Goal: Task Accomplishment & Management: Use online tool/utility

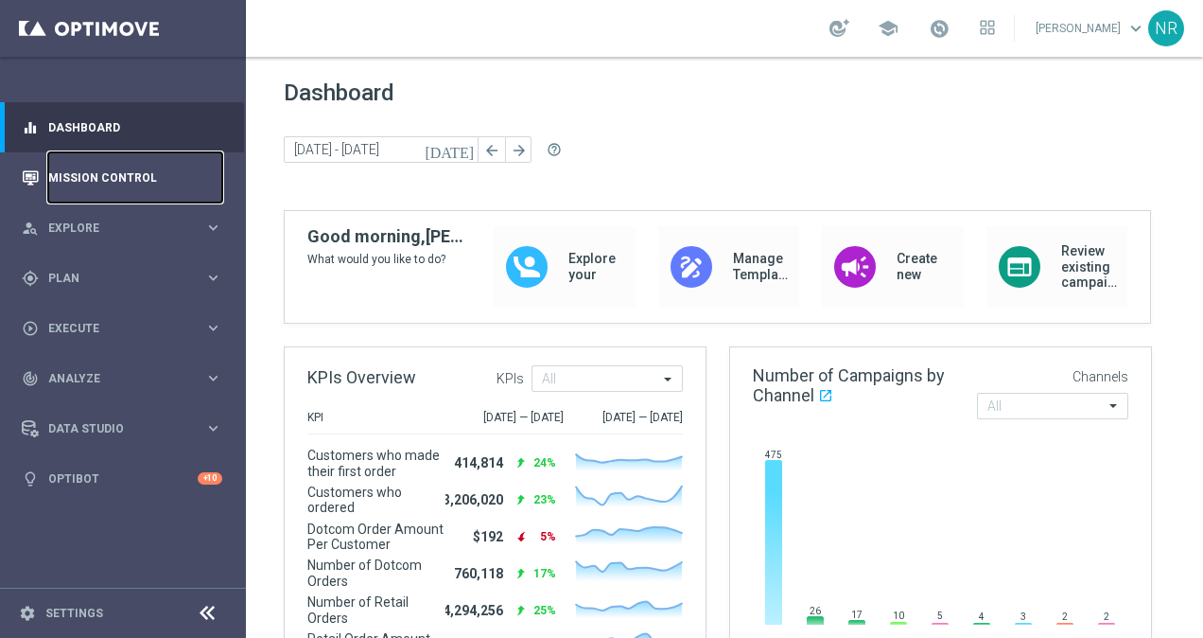
click at [76, 174] on link "Mission Control" at bounding box center [135, 177] width 174 height 50
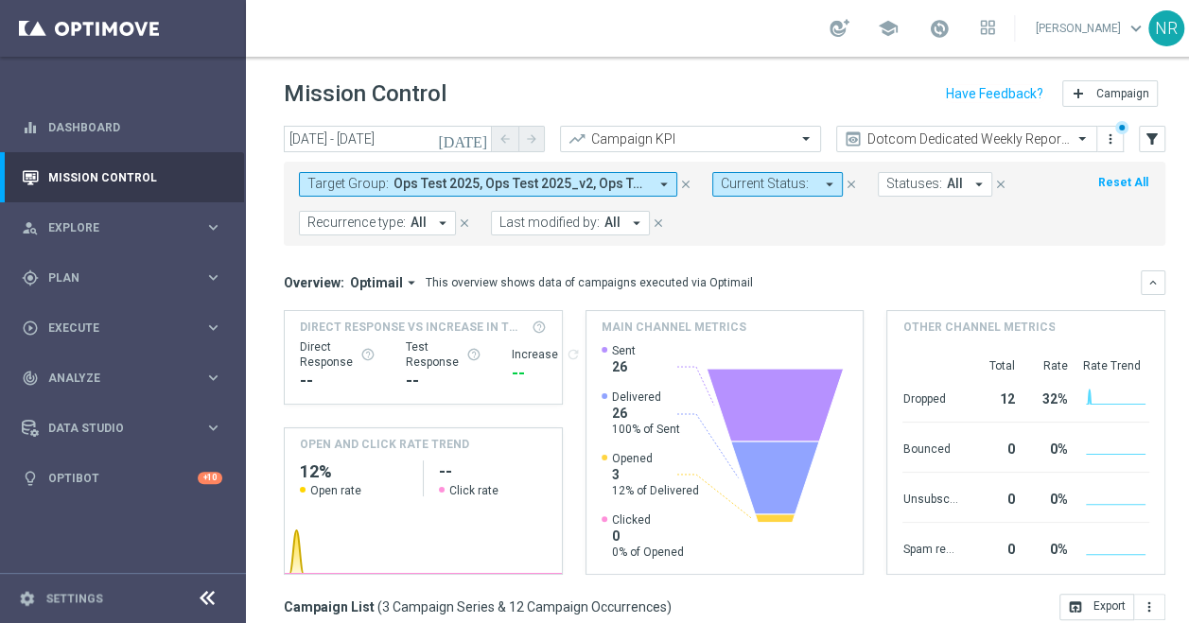
click at [622, 186] on span "Ops Test 2025, Ops Test 2025_v2, Ops Test 2025_v3" at bounding box center [520, 184] width 254 height 16
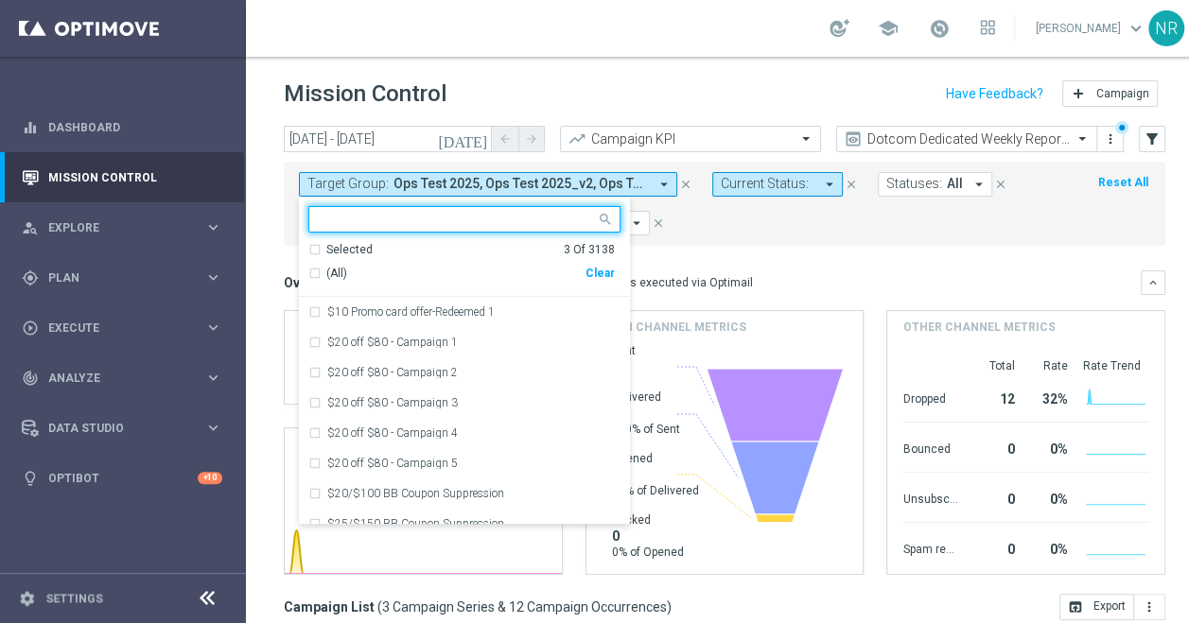
click at [0, 0] on div "Clear" at bounding box center [0, 0] width 0 height 0
click at [486, 226] on input "text" at bounding box center [457, 220] width 277 height 16
click at [467, 221] on input "text" at bounding box center [457, 220] width 277 height 16
paste input "ER_OMNI_SOJ_DotcomExisting"
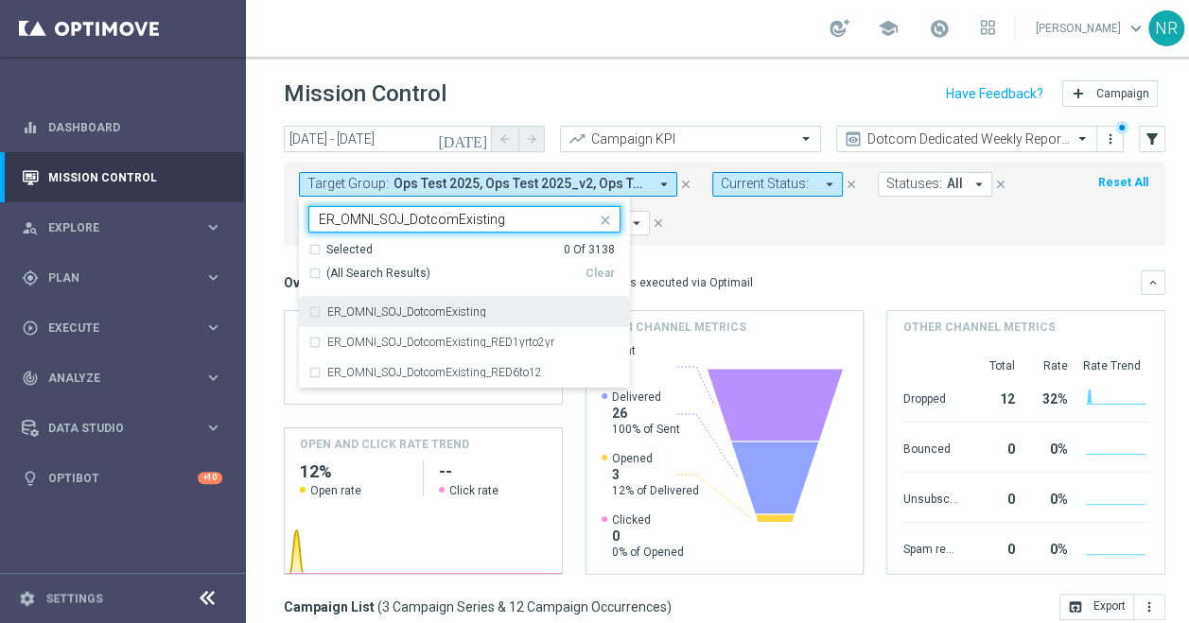
click at [499, 315] on div "ER_OMNI_SOJ_DotcomExisting" at bounding box center [473, 311] width 293 height 11
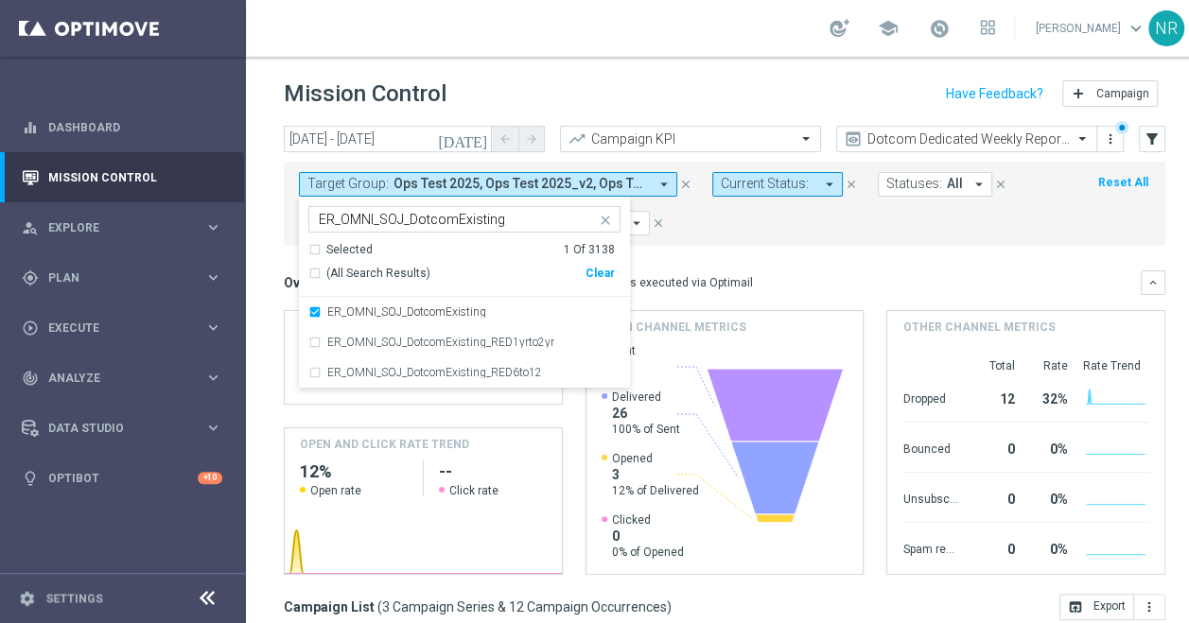
click at [525, 224] on input "ER_OMNI_SOJ_DotcomExisting" at bounding box center [457, 220] width 277 height 16
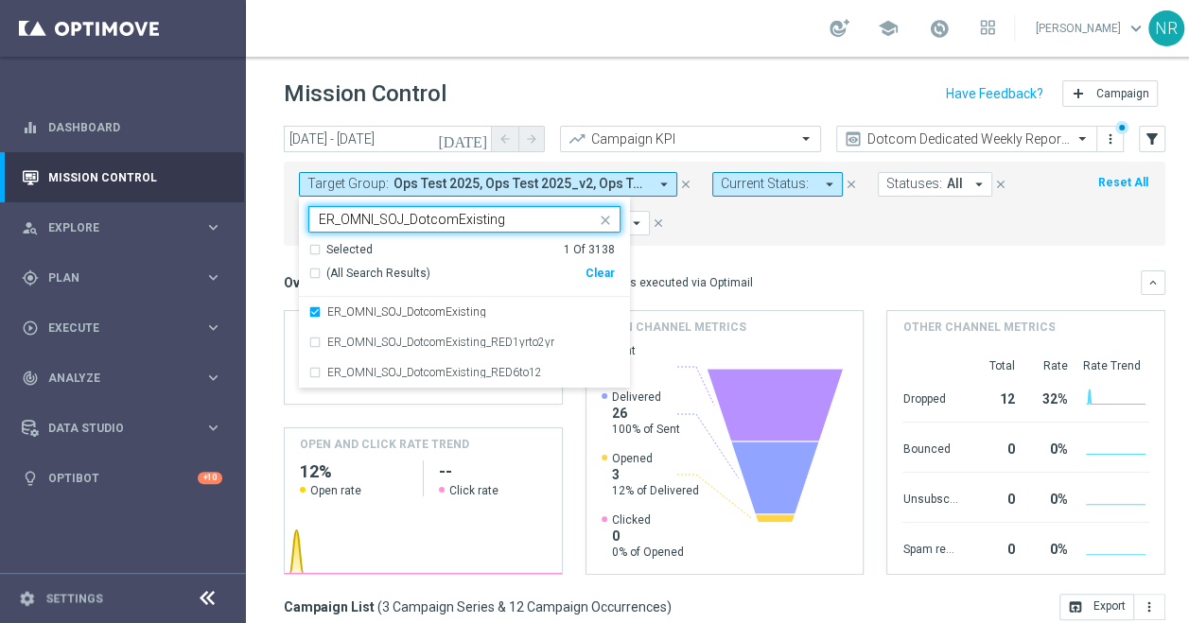
drag, startPoint x: 532, startPoint y: 216, endPoint x: 312, endPoint y: 218, distance: 219.5
click at [312, 218] on div "ER_OMNI_SOJ_DotcomExisting ER_OMNI_SOJ_DotcomExisting" at bounding box center [452, 219] width 287 height 24
paste input "You"
click at [475, 303] on div "ER_OMNI_SOJ_DotcomYoung" at bounding box center [464, 312] width 312 height 30
type input "ER_OMNI_SOJ_DotcomYoung"
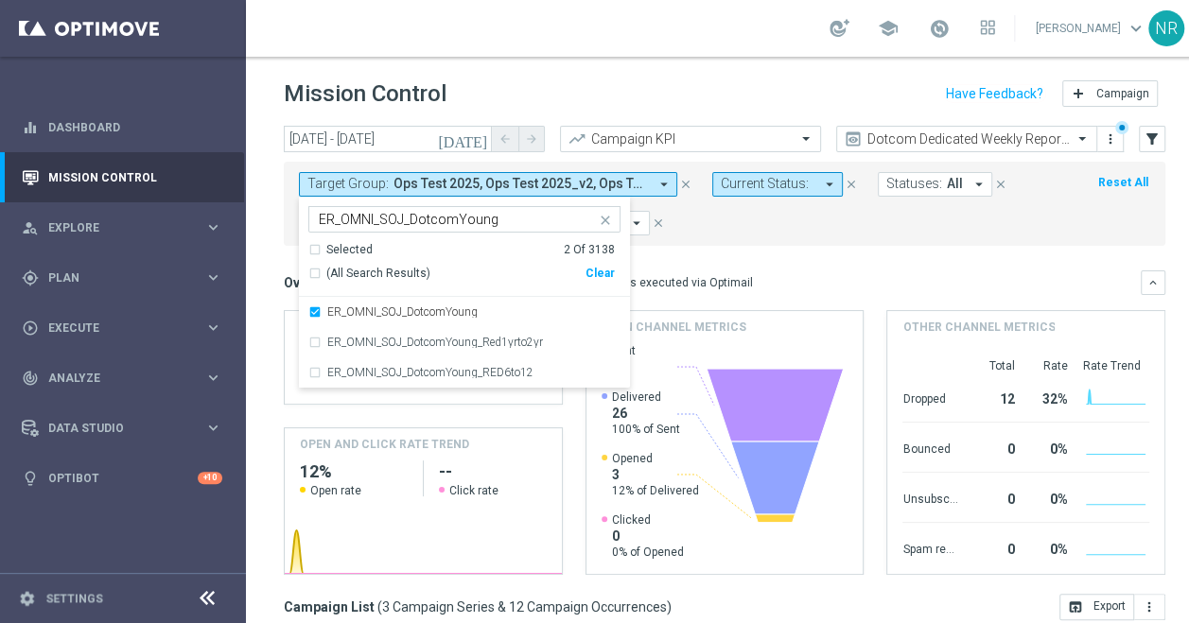
click at [548, 221] on input "ER_OMNI_SOJ_DotcomYoung" at bounding box center [457, 220] width 277 height 16
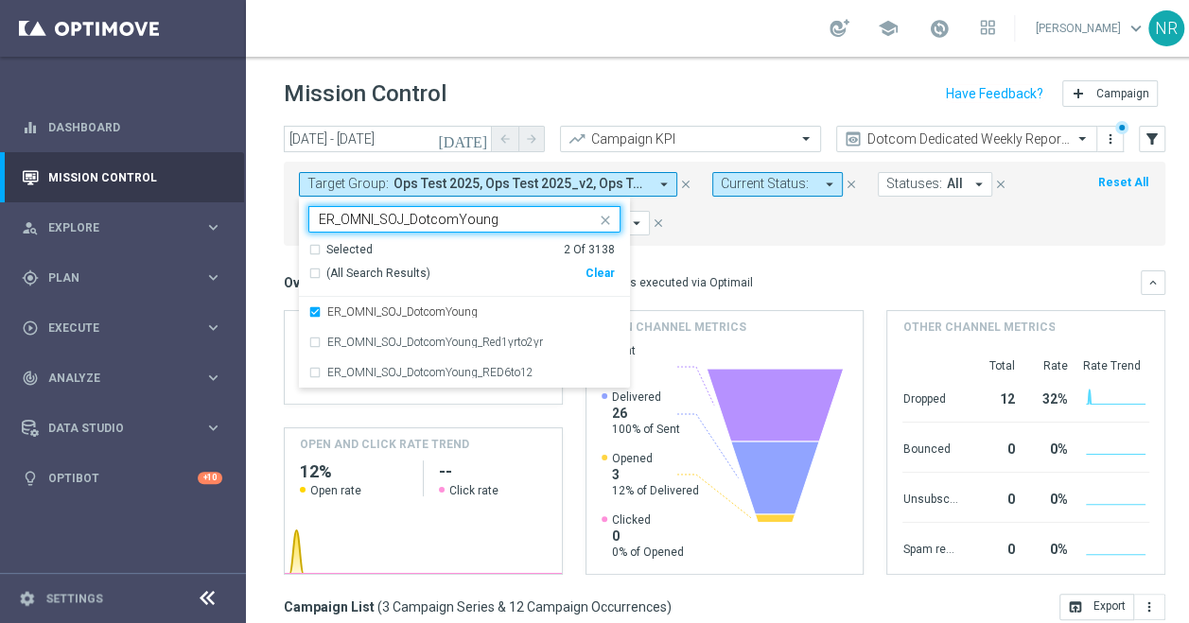
drag, startPoint x: 444, startPoint y: 218, endPoint x: 274, endPoint y: 213, distance: 169.4
click at [274, 213] on div "[DATE] [DATE] - [DATE] arrow_back arrow_forward Campaign KPI trending_up Dotcom…" at bounding box center [724, 366] width 957 height 480
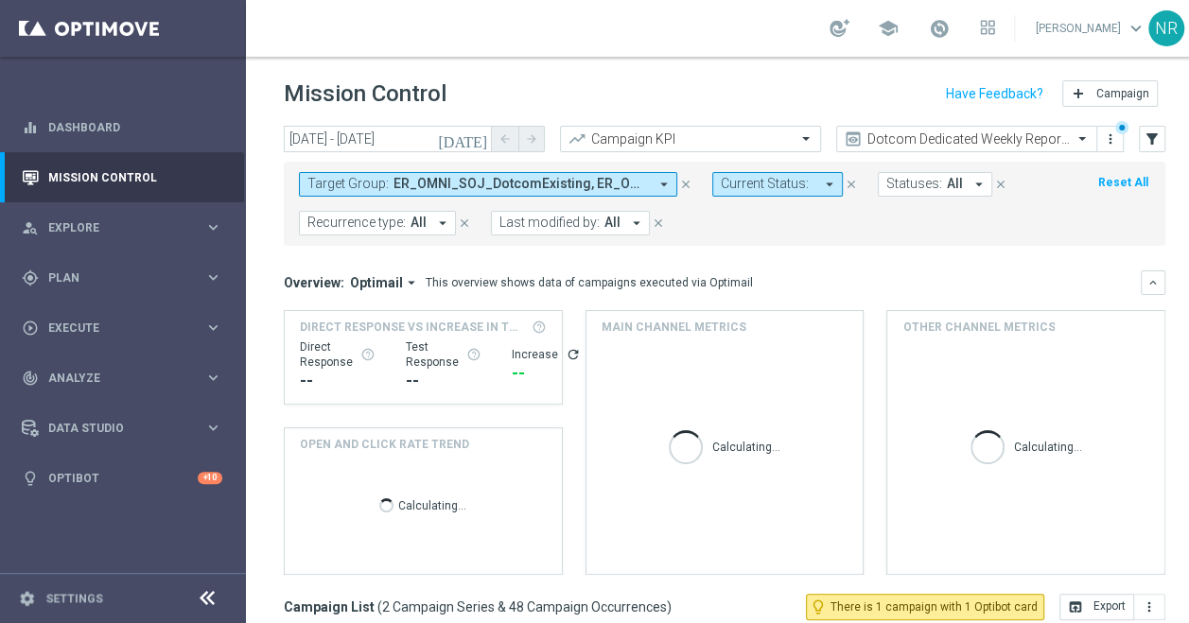
click at [425, 186] on span "ER_OMNI_SOJ_DotcomExisting, ER_OMNI_SOJ_DotcomYoung" at bounding box center [520, 184] width 254 height 16
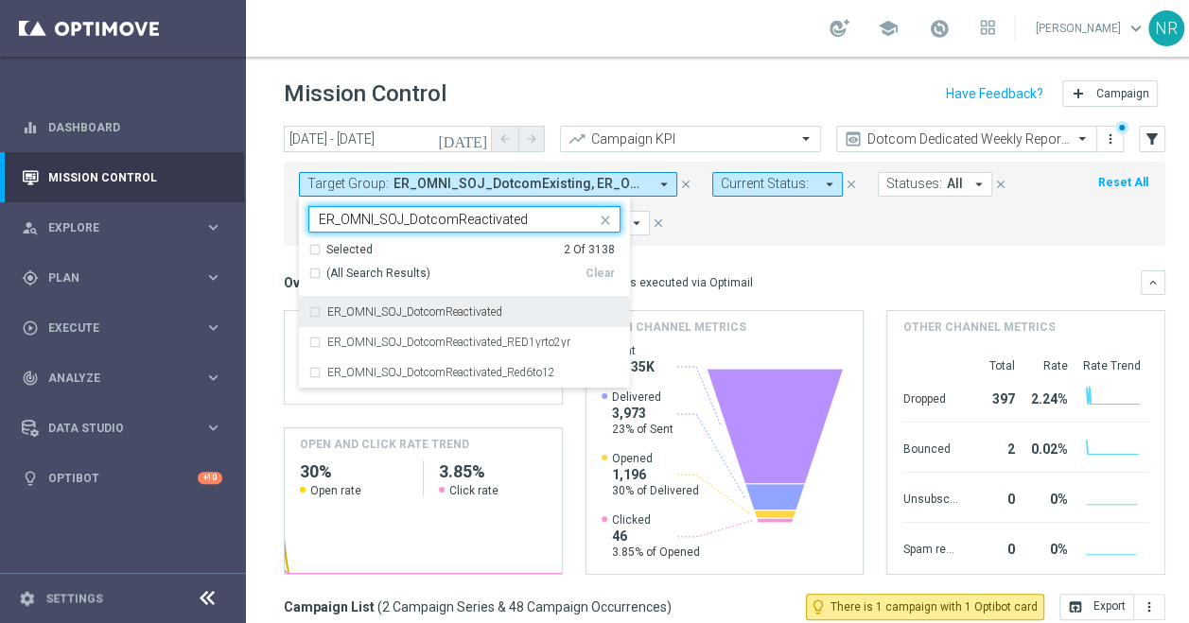
click at [433, 317] on label "ER_OMNI_SOJ_DotcomReactivated" at bounding box center [414, 311] width 175 height 11
type input "ER_OMNI_SOJ_DotcomReactivated"
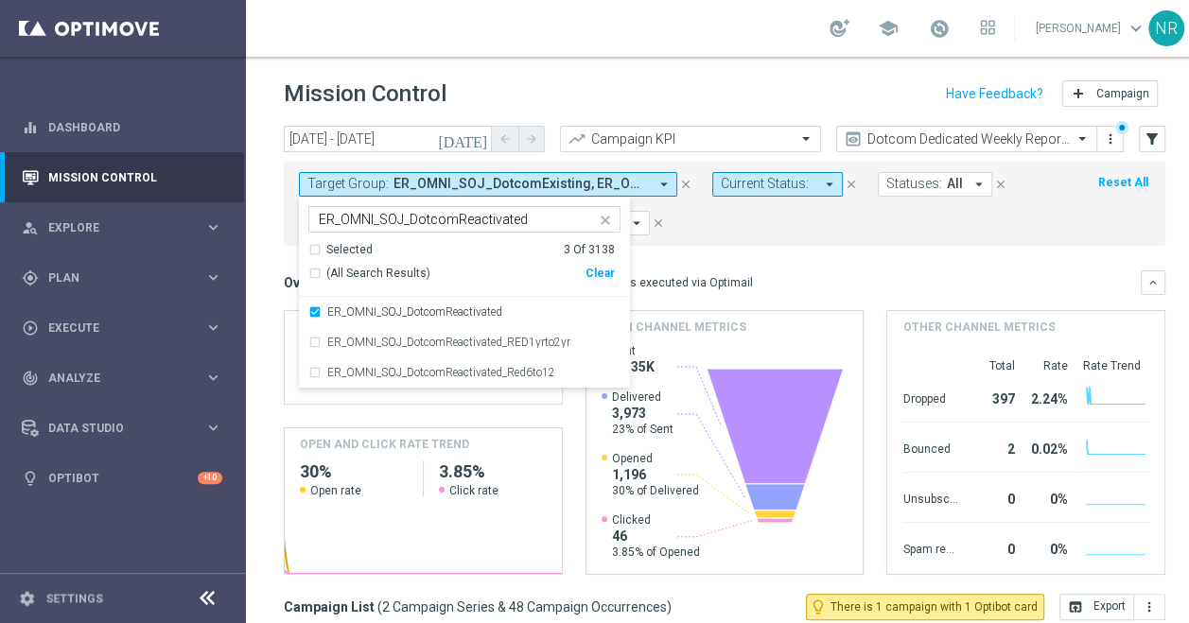
click at [1032, 254] on mini-dashboard "Overview: Optimail arrow_drop_down This overview shows data of campaigns execut…" at bounding box center [725, 420] width 882 height 348
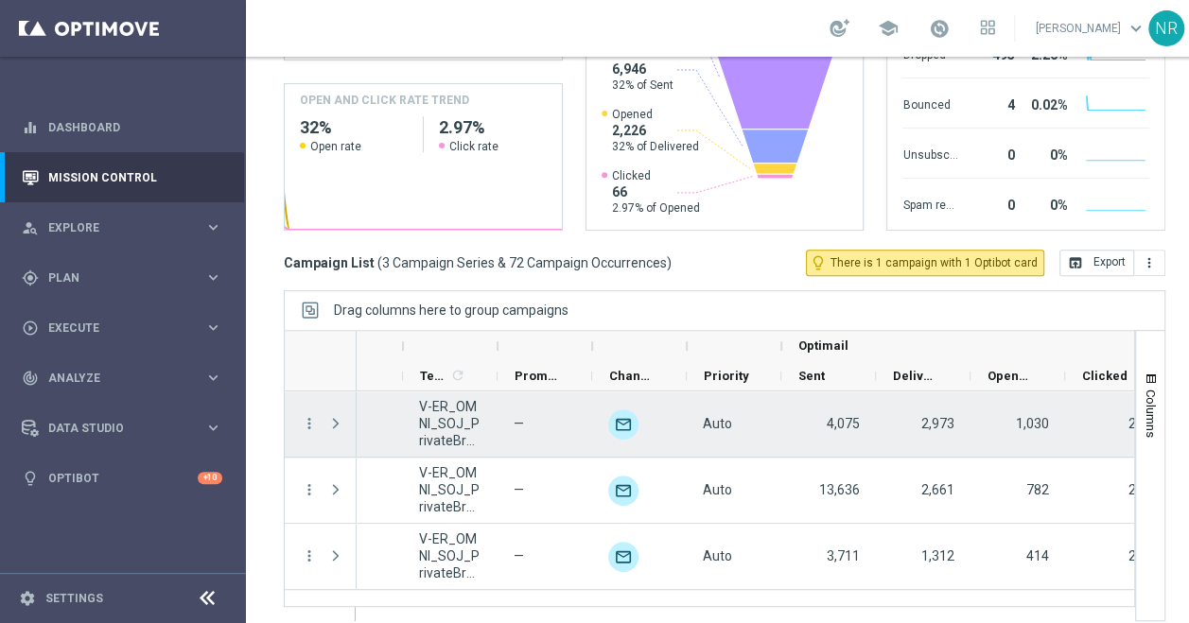
scroll to position [0, 641]
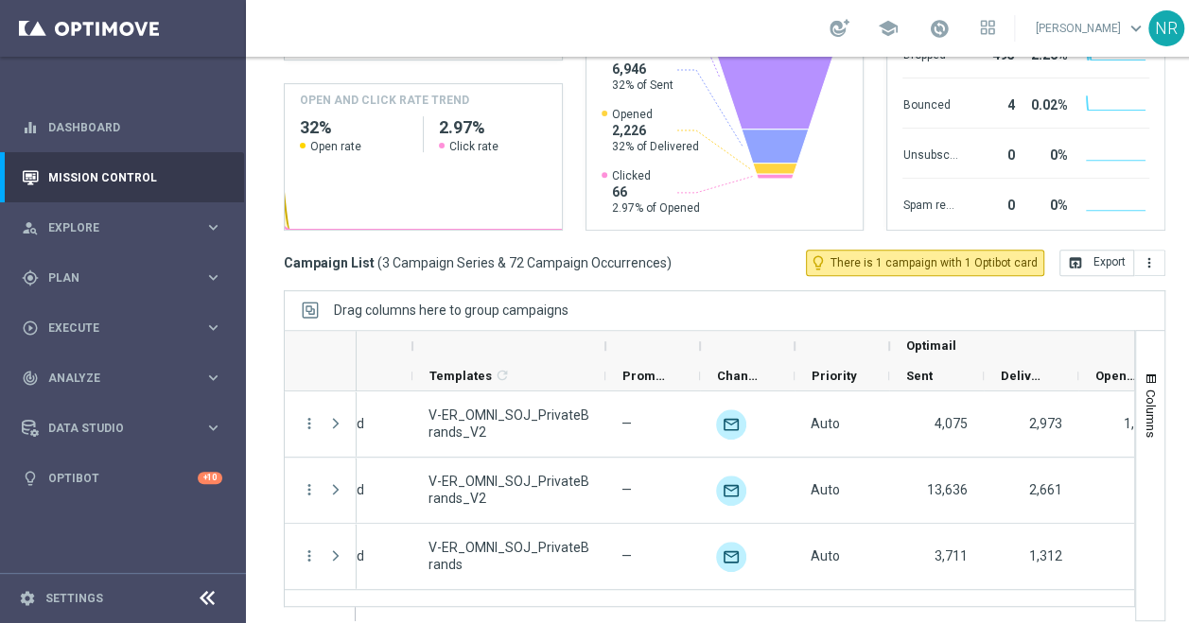
drag, startPoint x: 509, startPoint y: 326, endPoint x: 607, endPoint y: 321, distance: 98.5
click at [607, 331] on div at bounding box center [606, 346] width 8 height 30
click at [1113, 251] on button "open_in_browser Export" at bounding box center [1096, 263] width 75 height 26
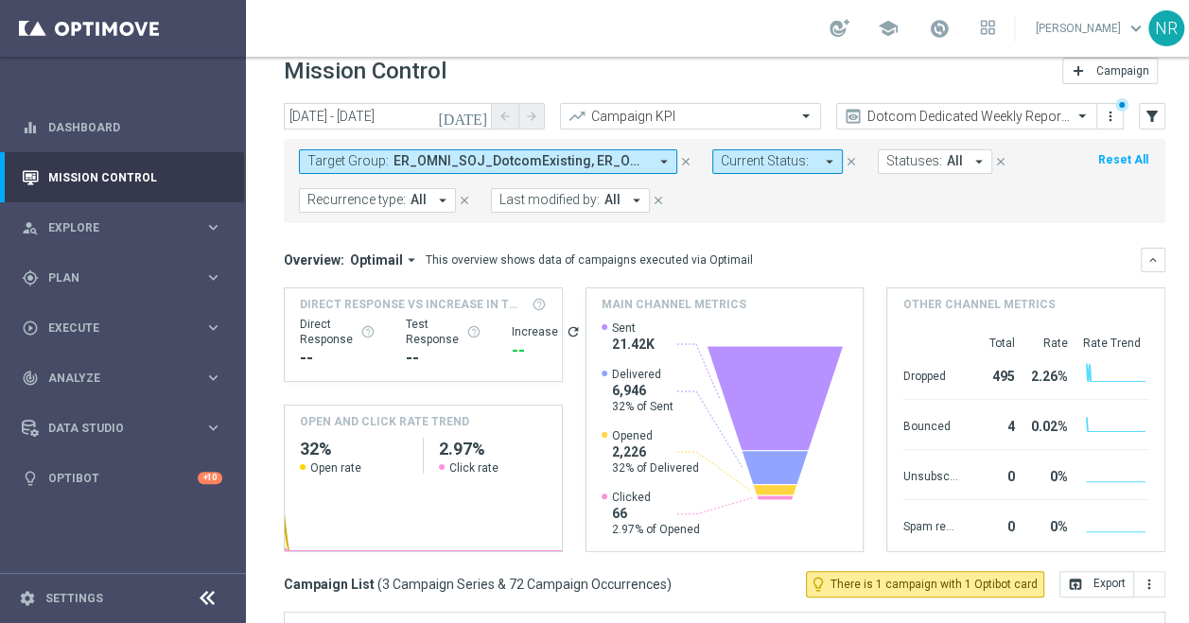
scroll to position [0, 0]
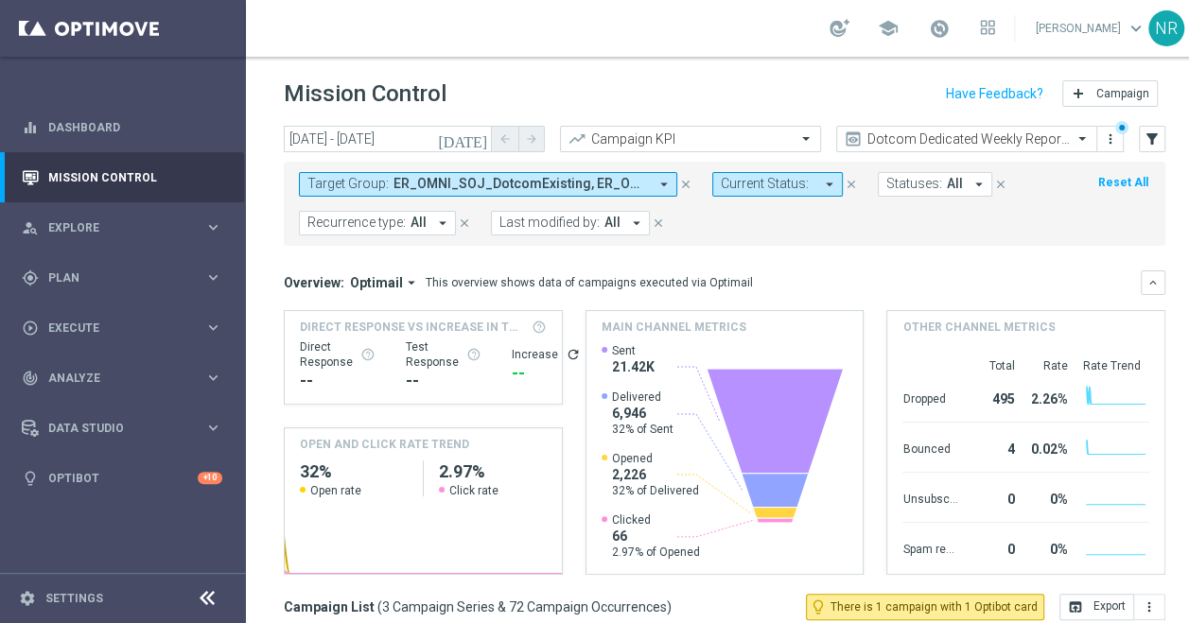
click at [477, 176] on span "ER_OMNI_SOJ_DotcomExisting, ER_OMNI_SOJ_DotcomReactivated, ER_OMNI_SOJ_DotcomYo…" at bounding box center [520, 184] width 254 height 16
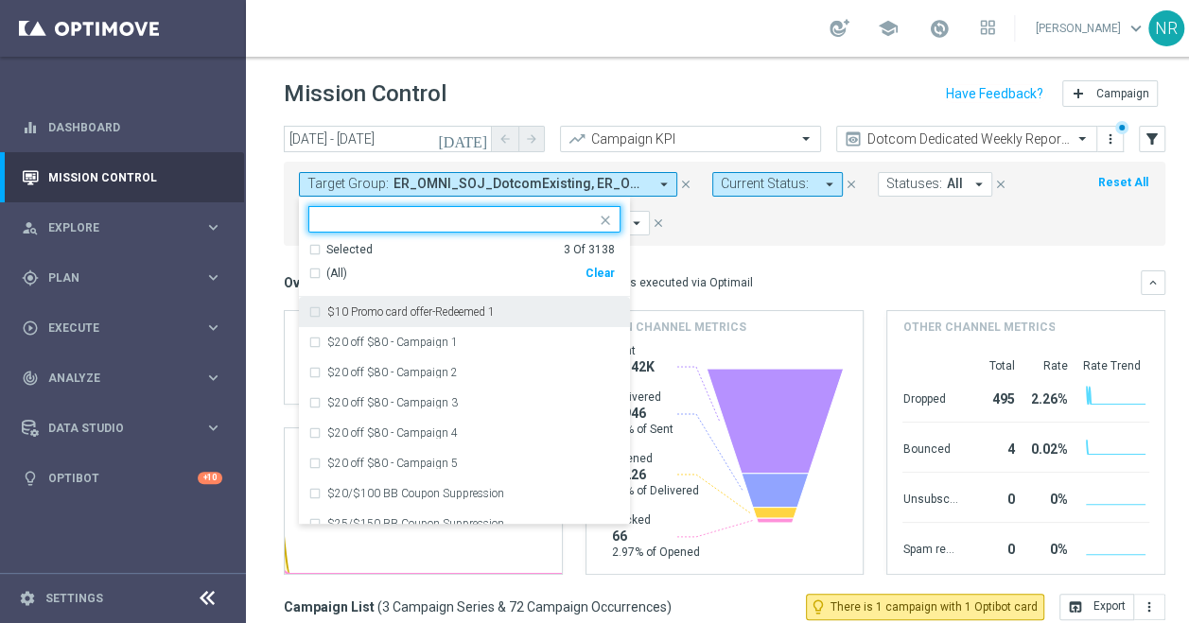
click at [615, 258] on div "Selected 3 Of 3138 (All) Clear" at bounding box center [464, 270] width 331 height 56
click at [0, 0] on div "Clear" at bounding box center [0, 0] width 0 height 0
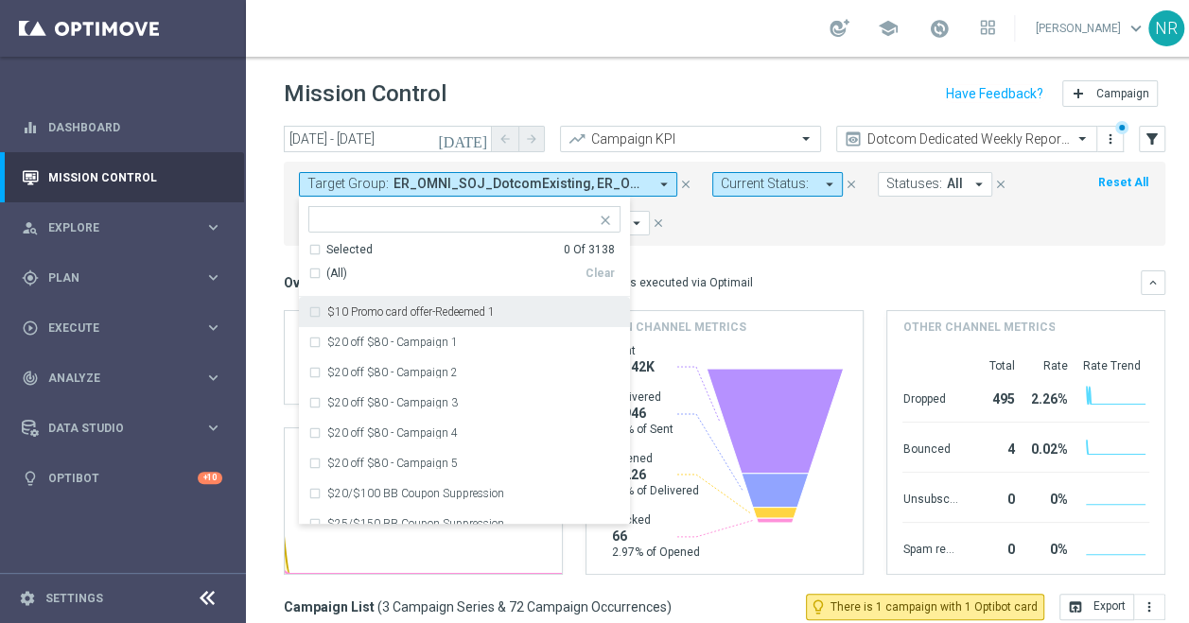
drag, startPoint x: 443, startPoint y: 204, endPoint x: 433, endPoint y: 201, distance: 10.2
click at [443, 212] on input "text" at bounding box center [457, 220] width 277 height 16
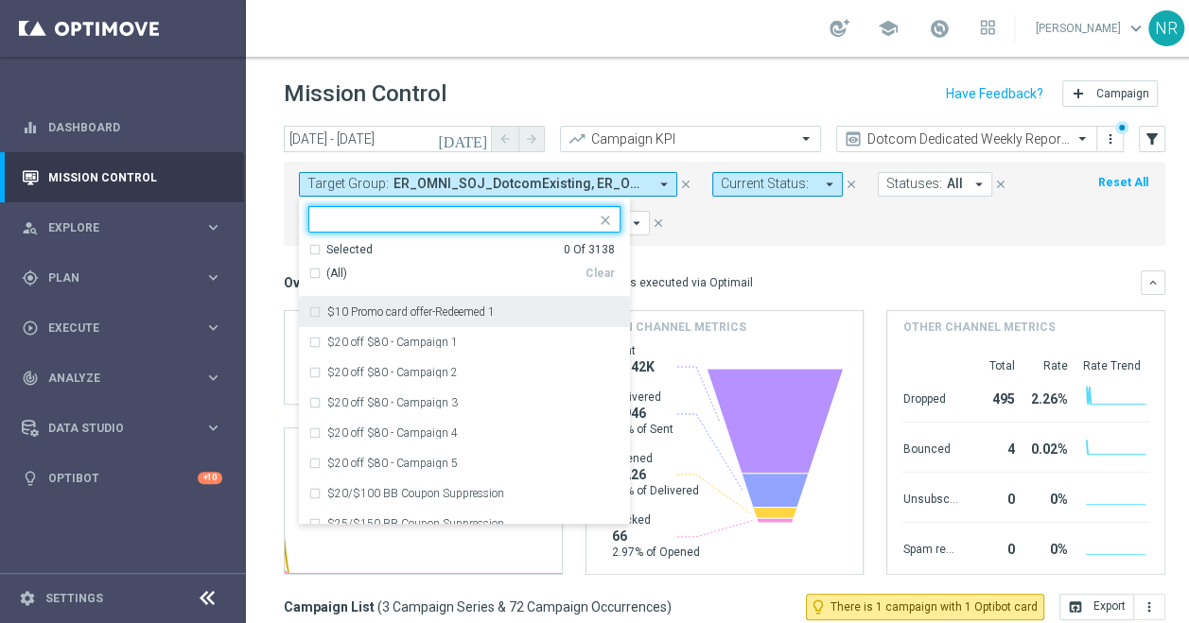
paste input "ER_OMNI_SOJ_DotcomExisting_RED6to12"
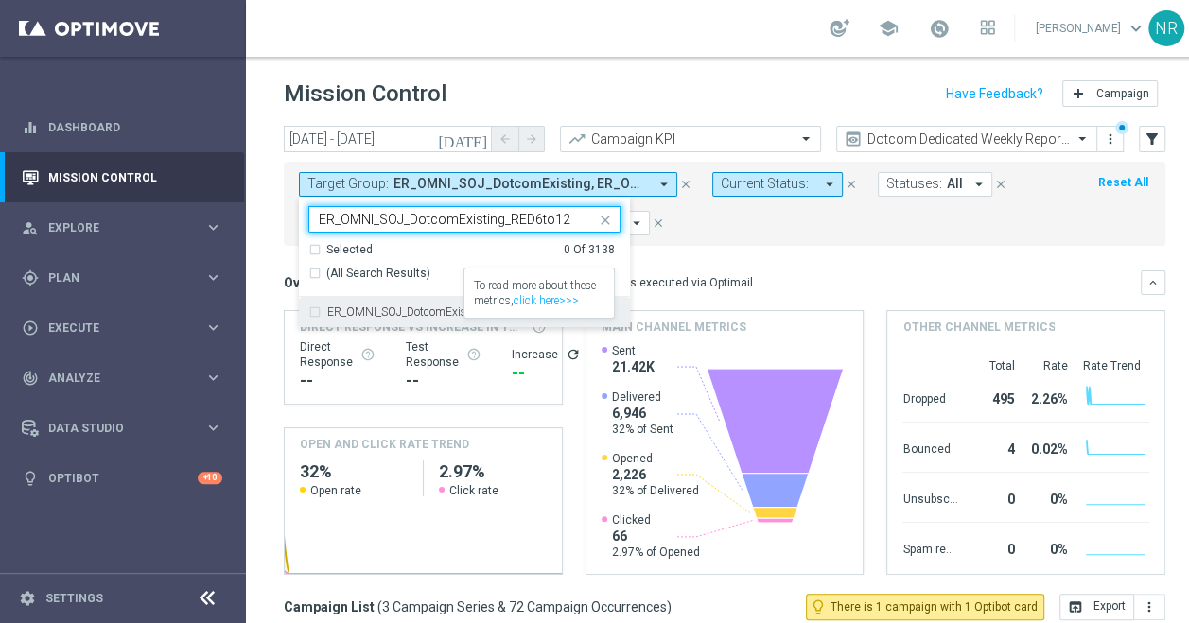
type input "ER_OMNI_SOJ_DotcomExisting_RED6to12"
click at [510, 284] on div "To read more about these metrics, click here>>>" at bounding box center [538, 293] width 149 height 49
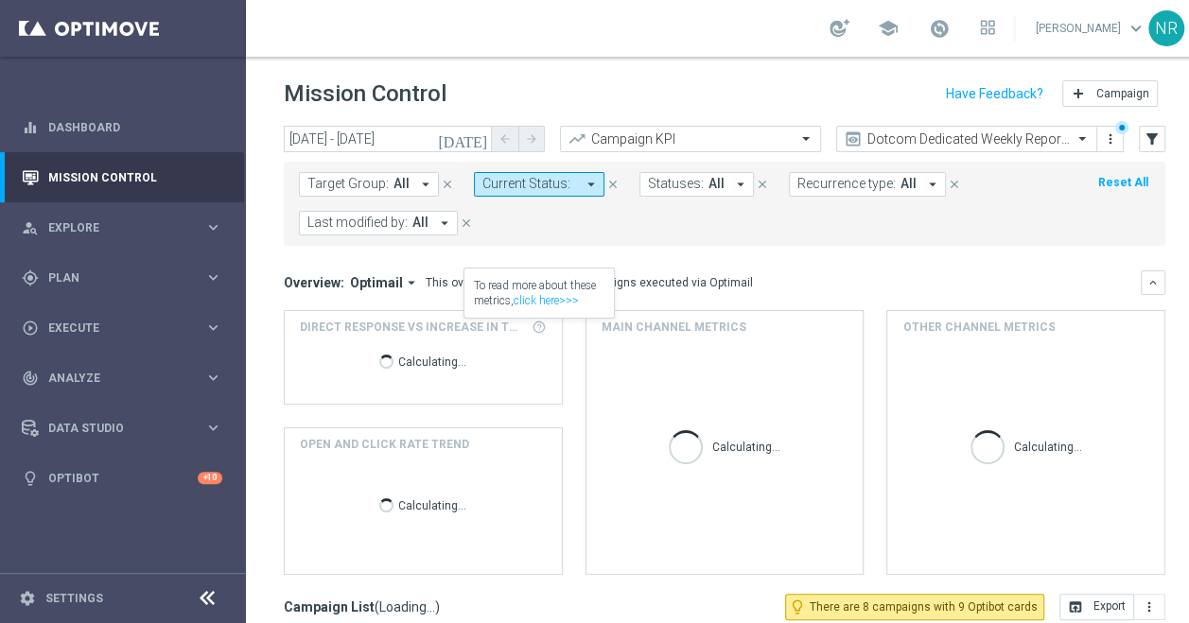
click at [412, 311] on div "Direct Response VS Increase In Total Mid Shipment Dotcom Transaction Amount To …" at bounding box center [423, 357] width 277 height 93
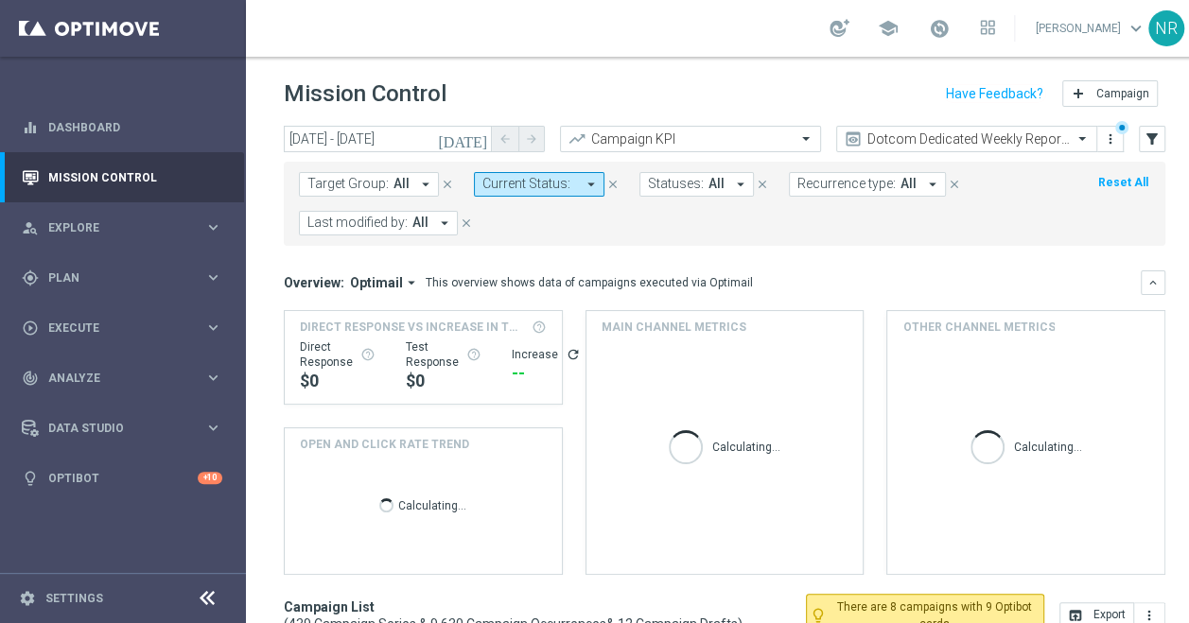
click at [391, 187] on form "Target Group: All arrow_drop_down close Current Status: arrow_drop_down close S…" at bounding box center [682, 203] width 767 height 63
click at [393, 176] on span "All" at bounding box center [401, 184] width 16 height 16
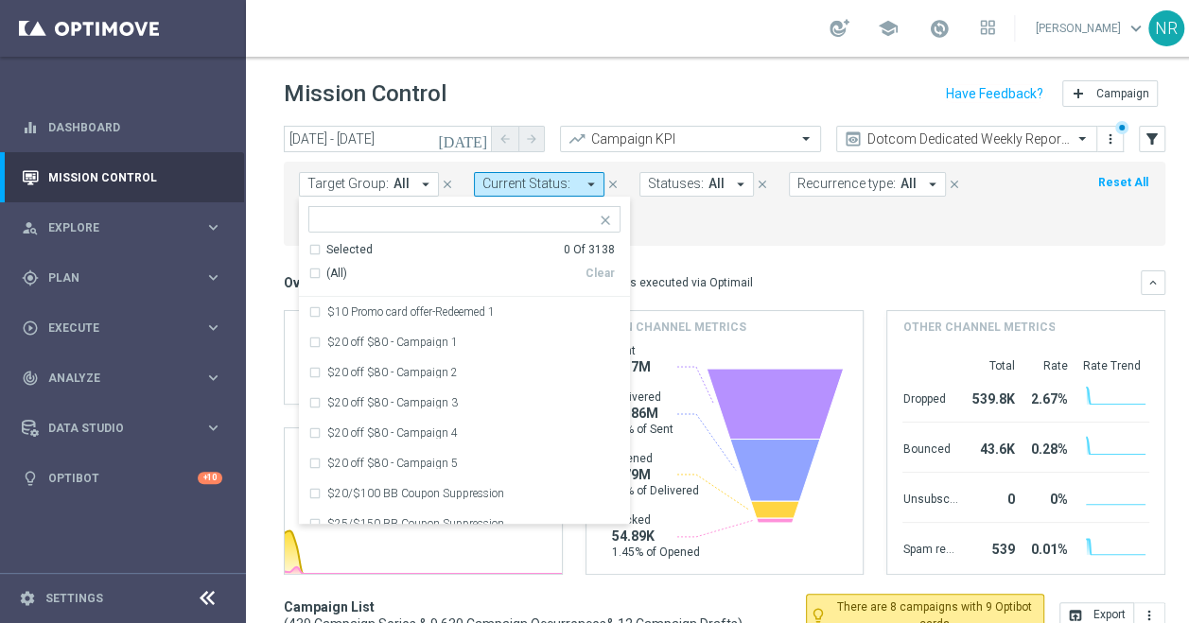
drag, startPoint x: 371, startPoint y: 218, endPoint x: 333, endPoint y: 200, distance: 41.9
click at [325, 185] on div "Target Group: All arrow_drop_down Selected 0 Of 3138 (All) Clear $10 Promo card…" at bounding box center [369, 184] width 140 height 25
click at [337, 212] on input "text" at bounding box center [457, 220] width 277 height 16
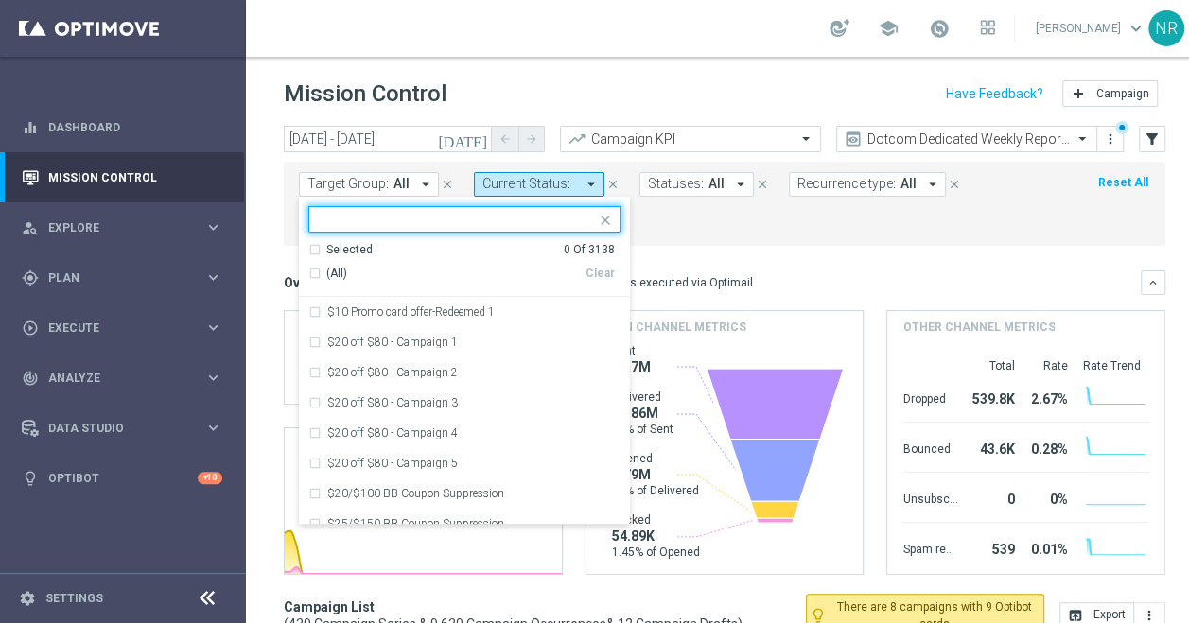
paste input "ER_OMNI_SOJ_DotcomExisting_RED6to12"
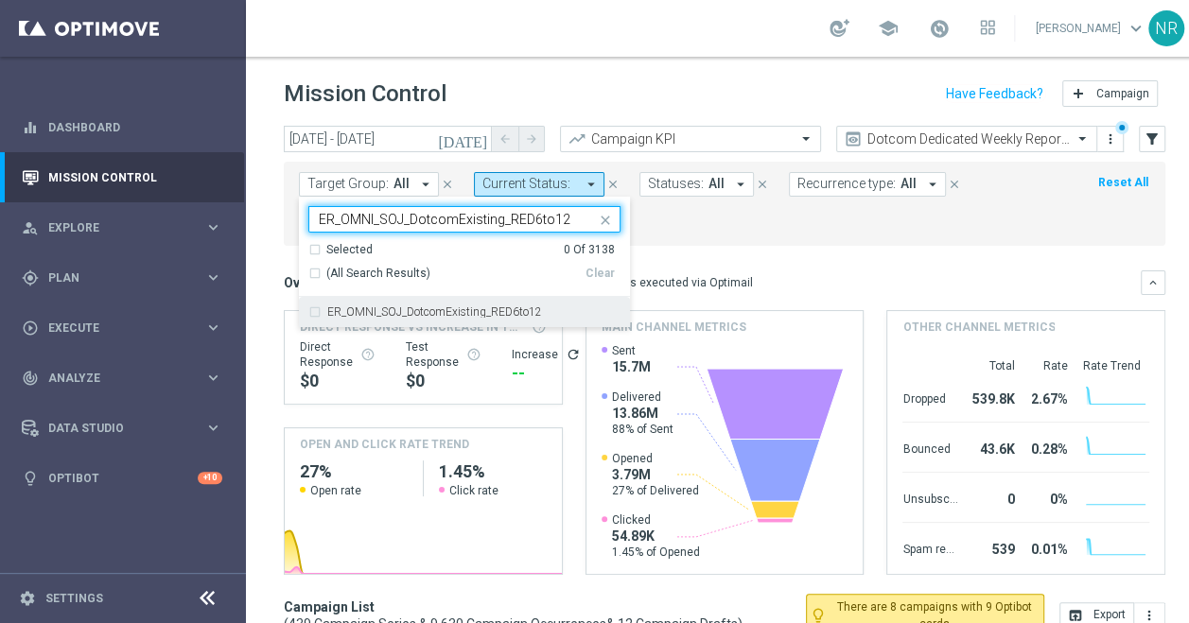
click at [403, 306] on label "ER_OMNI_SOJ_DotcomExisting_RED6to12" at bounding box center [434, 311] width 215 height 11
type input "ER_OMNI_SOJ_DotcomExisting_RED6to12"
drag, startPoint x: 571, startPoint y: 201, endPoint x: 317, endPoint y: 201, distance: 254.4
click at [317, 212] on div "ER_OMNI_SOJ_DotcomExisting_RED6to12" at bounding box center [456, 221] width 280 height 19
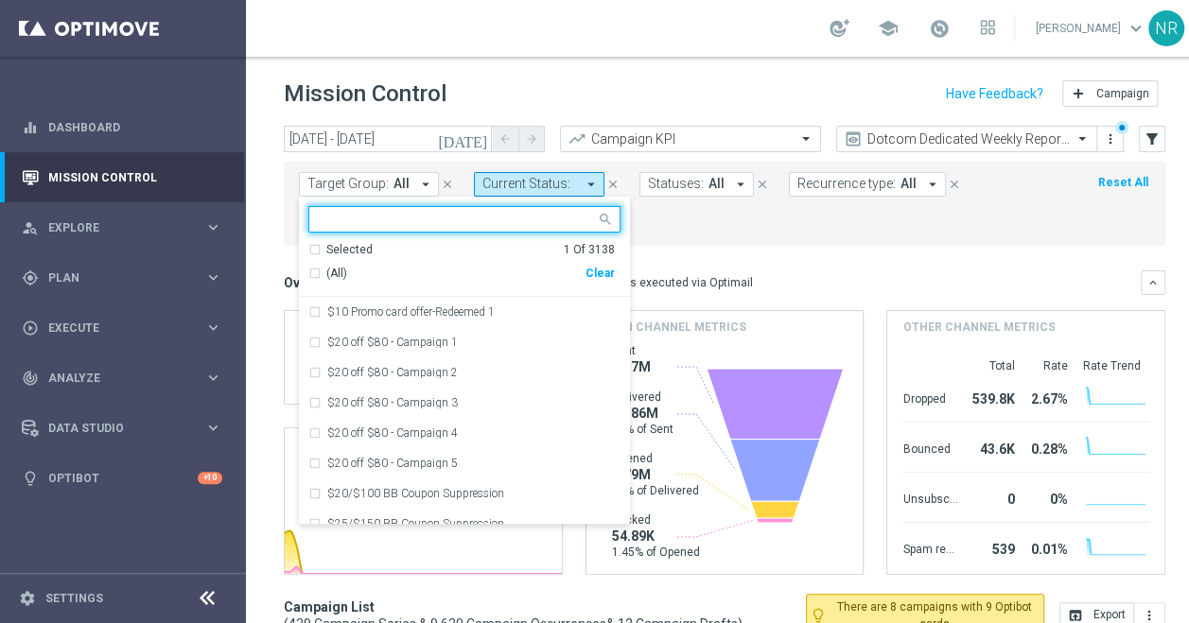
paste input "ER_OMNI_SOJ_DotcomReactivated_Red6to12"
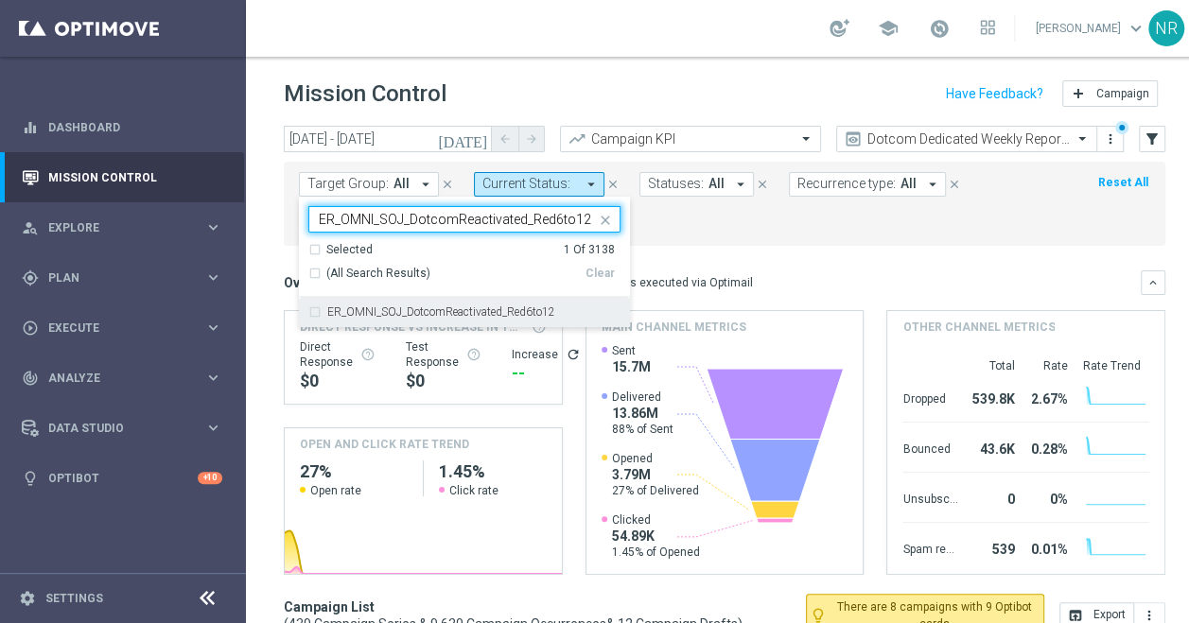
click at [412, 297] on div "ER_OMNI_SOJ_DotcomReactivated_Red6to12" at bounding box center [464, 312] width 312 height 30
type input "ER_OMNI_SOJ_DotcomReactivated_Red6to12"
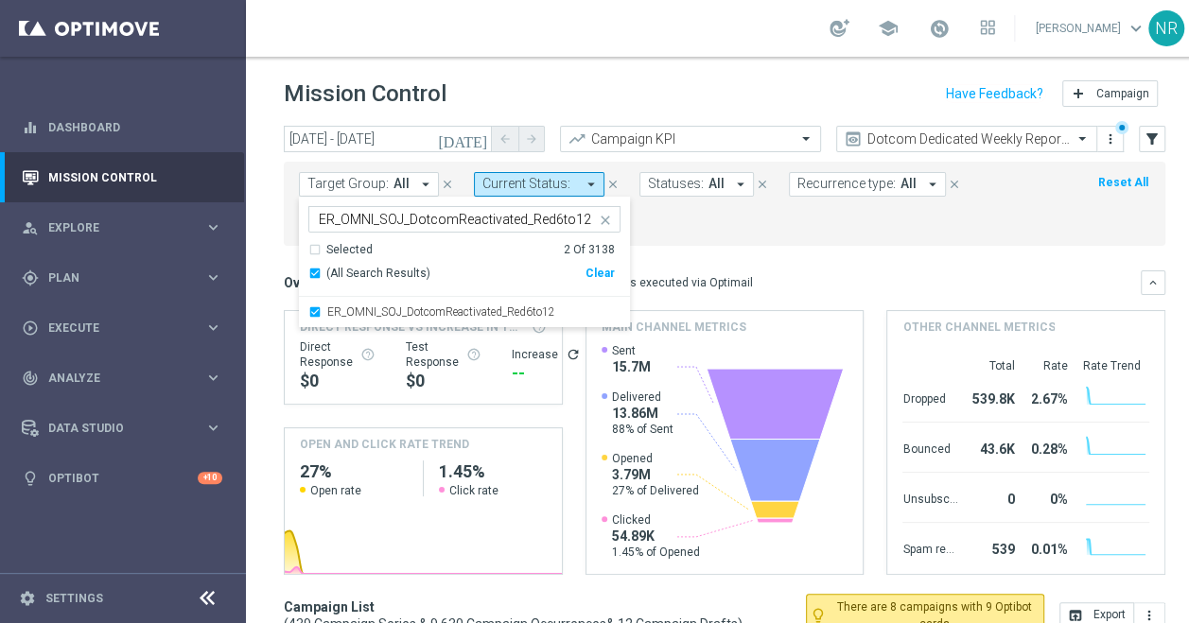
click at [605, 213] on icon "close" at bounding box center [605, 220] width 15 height 15
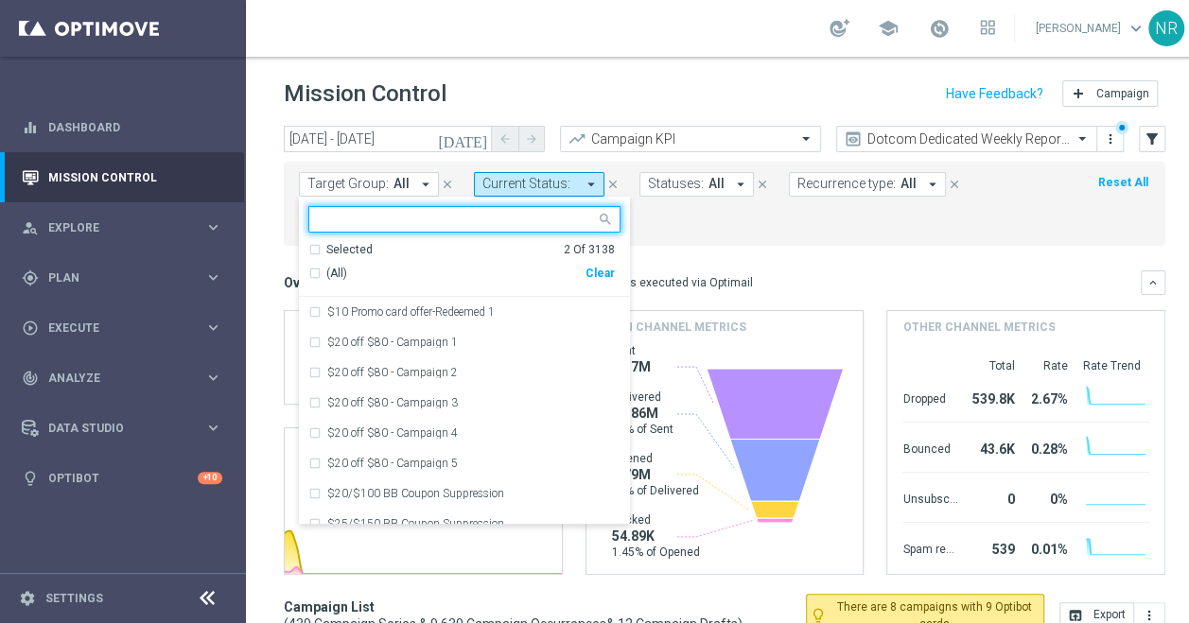
paste input "ER_OMNI_SOJ_ExistingVIP_Red6to12"
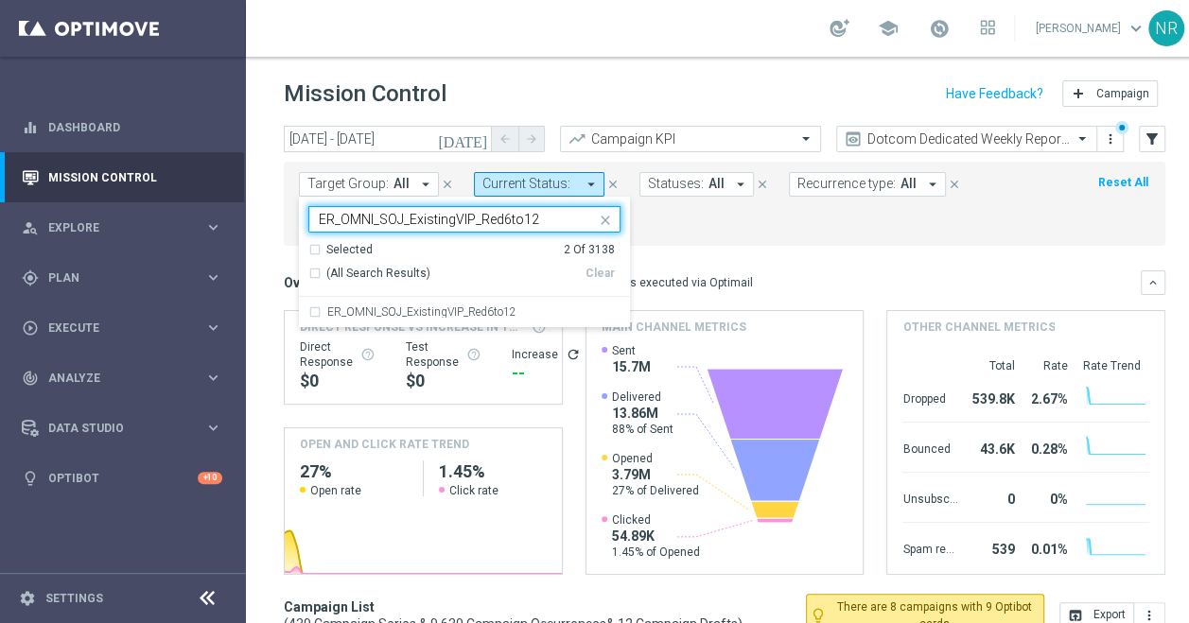
type input "ER_OMNI_SOJ_ExistingVIP_Red6to12"
click at [505, 319] on span "Direct Response VS Increase In Total Mid Shipment Dotcom Transaction Amount" at bounding box center [413, 327] width 226 height 17
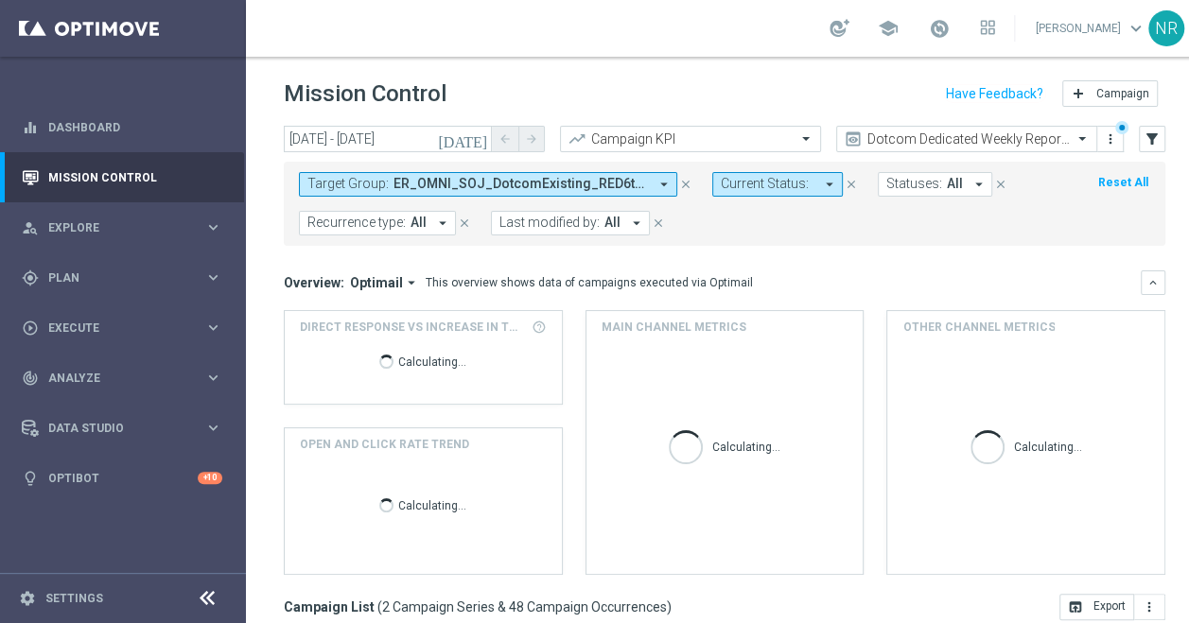
click at [506, 311] on div "Direct Response VS Increase In Total Mid Shipment Dotcom Transaction Amount Cal…" at bounding box center [423, 357] width 277 height 93
click at [522, 176] on span "ER_OMNI_SOJ_DotcomExisting_RED6to12, ER_OMNI_SOJ_DotcomReactivated_Red6to12" at bounding box center [520, 184] width 254 height 16
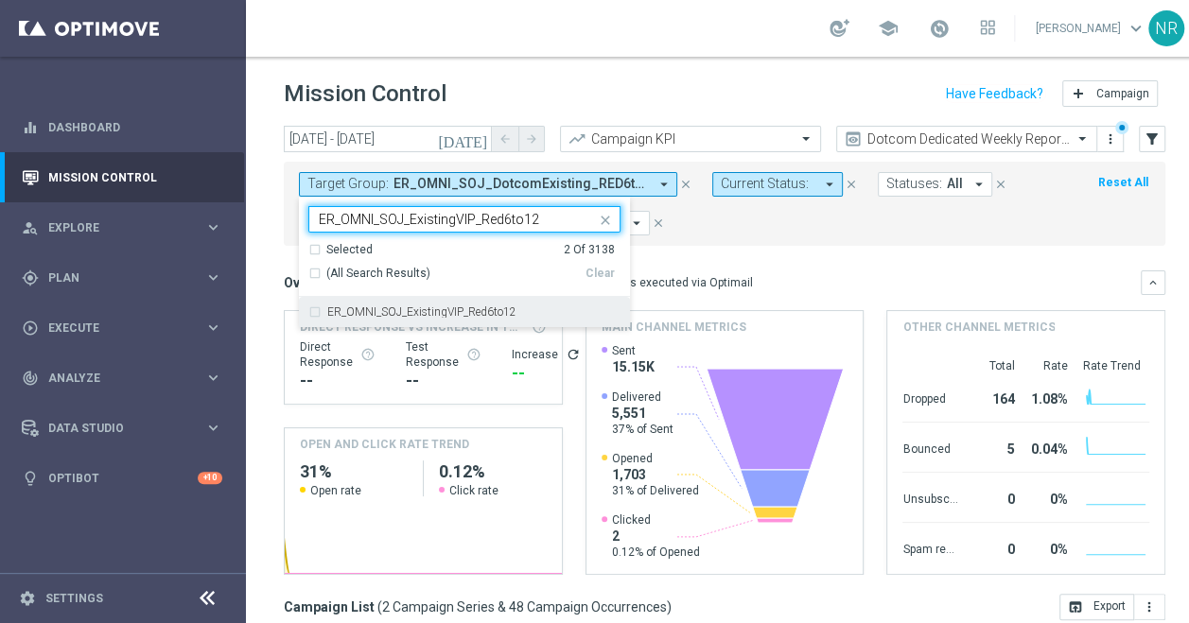
click at [505, 297] on div "ER_OMNI_SOJ_ExistingVIP_Red6to12" at bounding box center [464, 312] width 312 height 30
type input "ER_OMNI_SOJ_ExistingVIP_Red6to12"
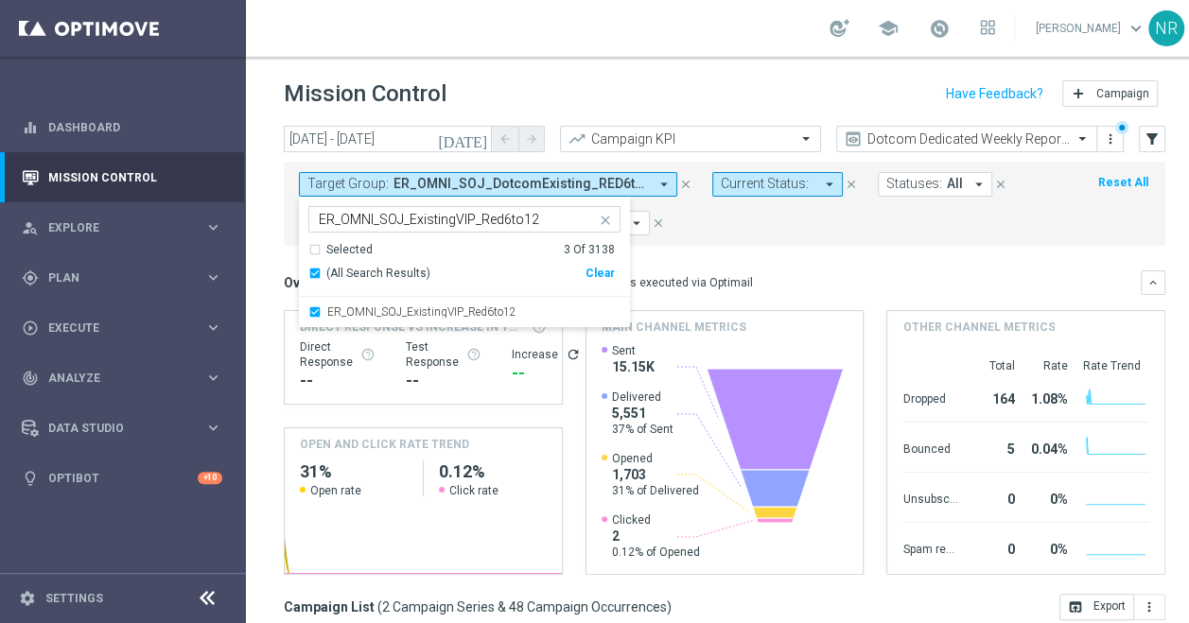
click at [609, 213] on icon "close" at bounding box center [605, 220] width 15 height 15
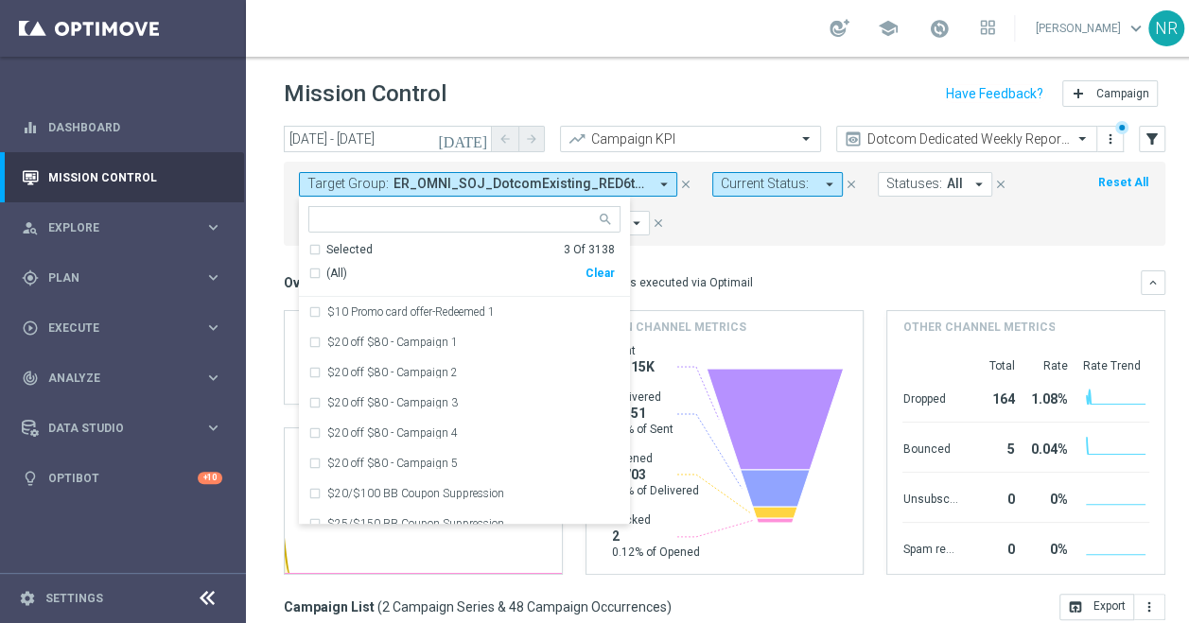
click at [498, 212] on input "text" at bounding box center [457, 220] width 277 height 16
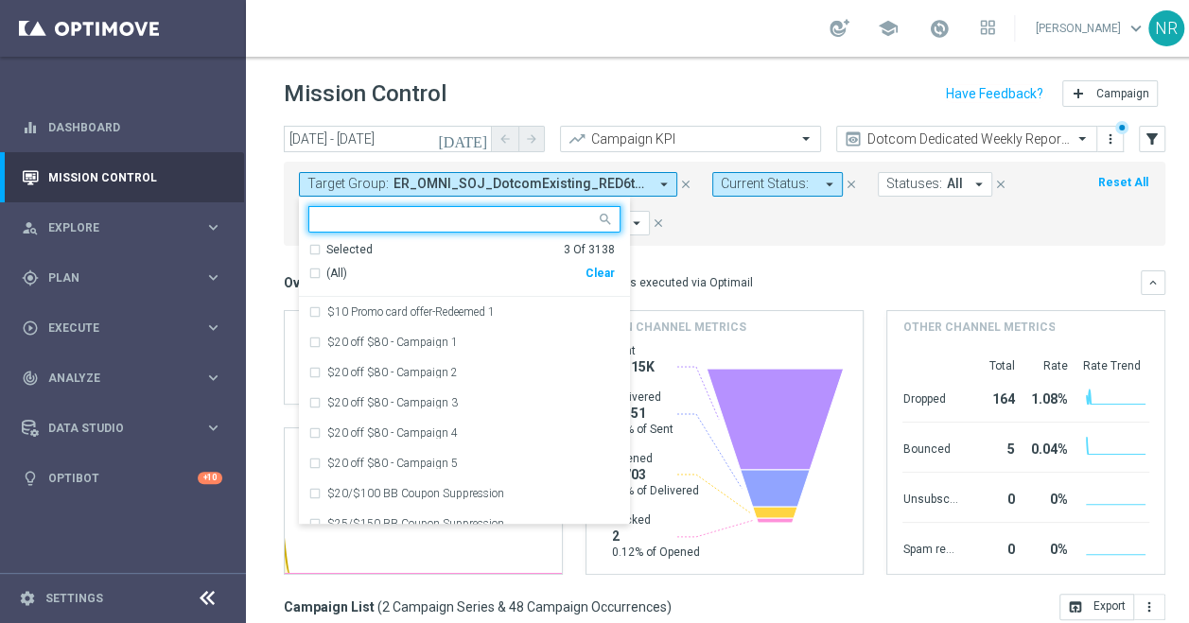
paste input "ER_OMNI_SOJ_DotcomYoung_RED6to12"
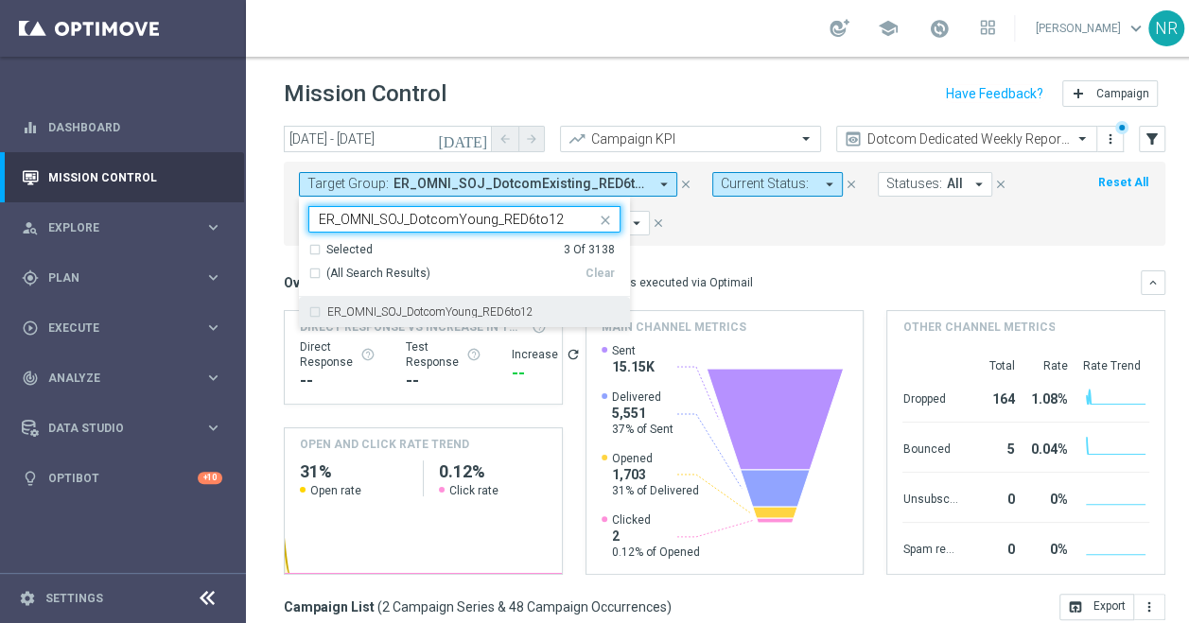
click at [495, 306] on div "ER_OMNI_SOJ_DotcomYoung_RED6to12" at bounding box center [464, 312] width 312 height 30
type input "ER_OMNI_SOJ_DotcomYoung_RED6to12"
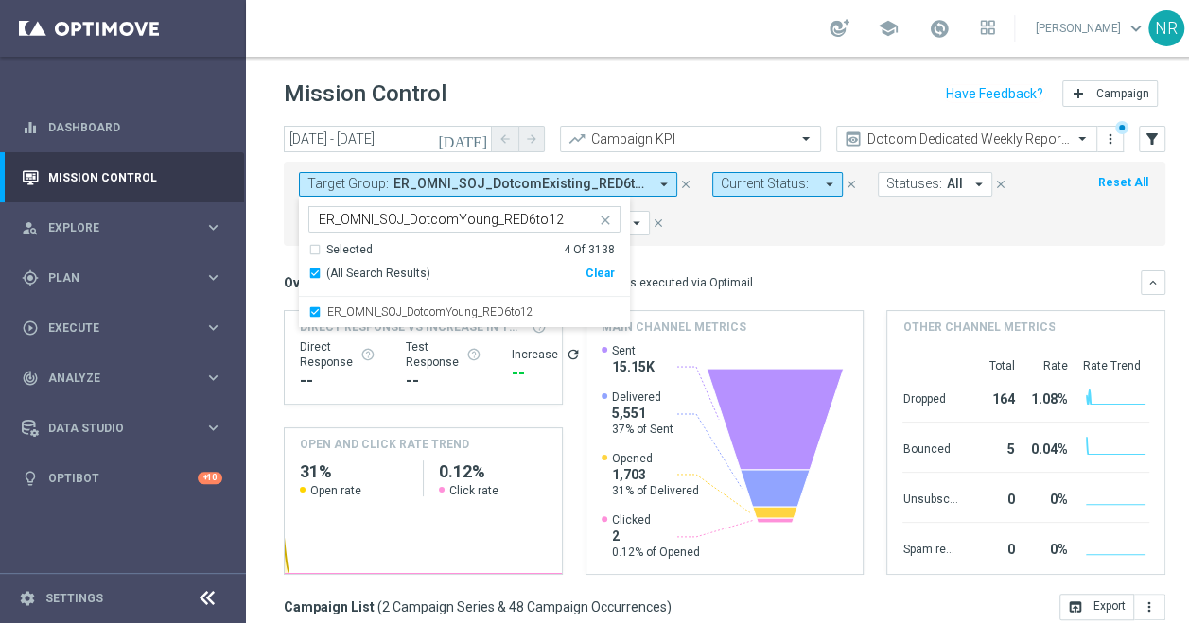
click at [603, 213] on icon "close" at bounding box center [605, 220] width 15 height 15
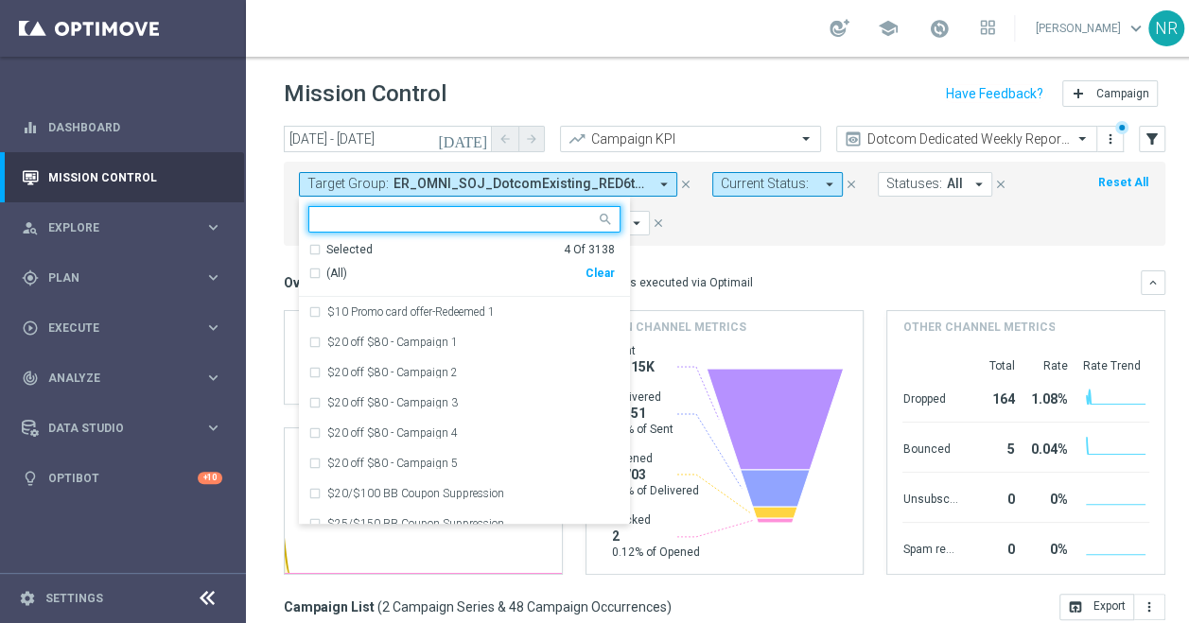
paste input "ER_OMNI_SOJ_DotcomNew_RED6to12"
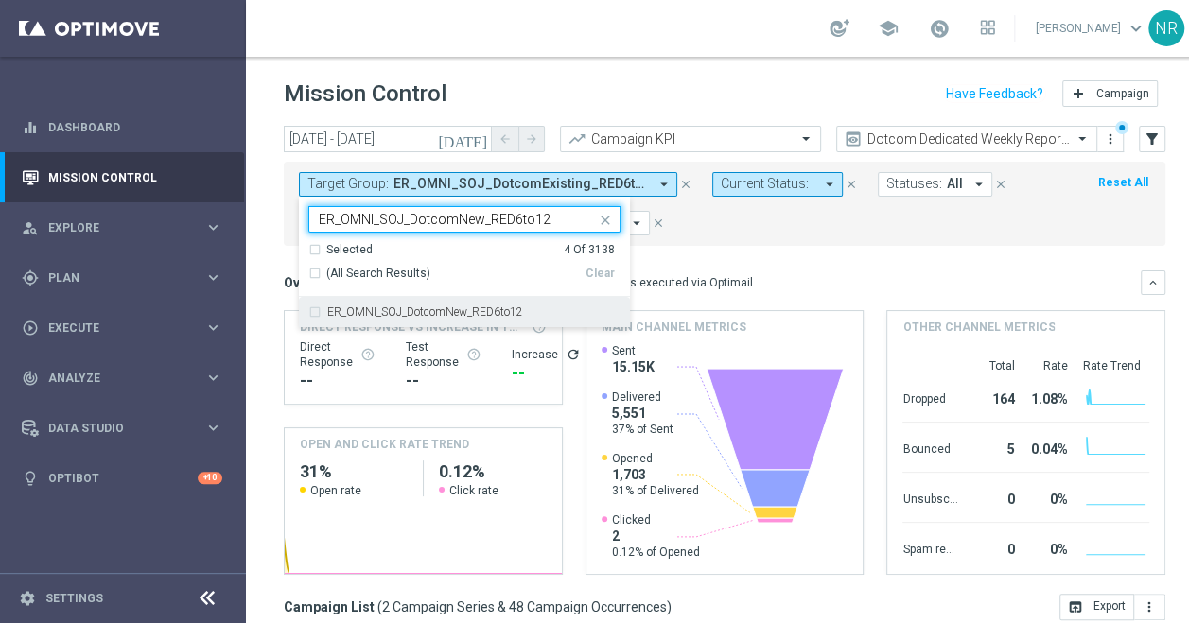
click at [561, 297] on div "ER_OMNI_SOJ_DotcomNew_RED6to12" at bounding box center [464, 312] width 312 height 30
type input "ER_OMNI_SOJ_DotcomNew_RED6to12"
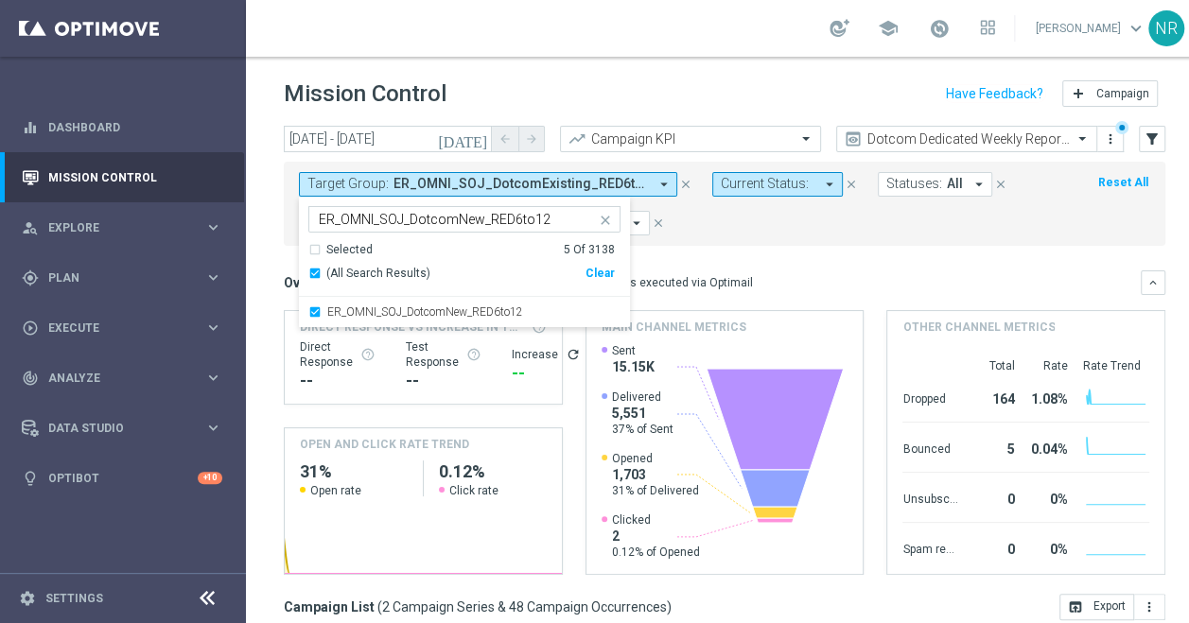
click at [795, 250] on mini-dashboard "Overview: Optimail arrow_drop_down This overview shows data of campaigns execut…" at bounding box center [725, 420] width 882 height 348
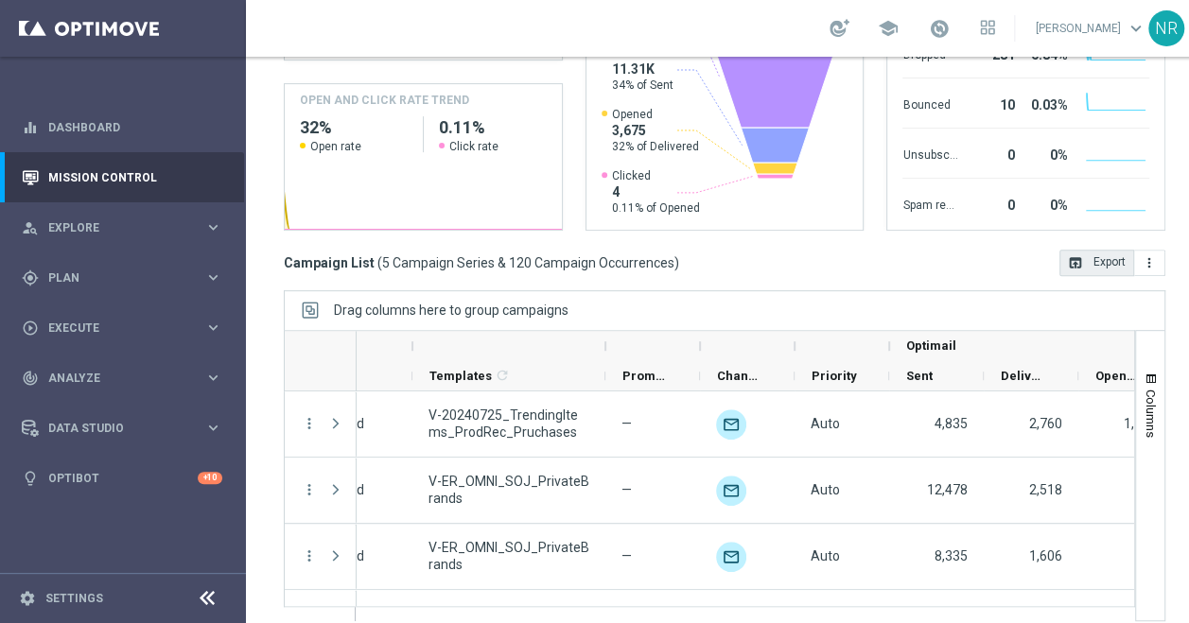
click at [1099, 250] on button "open_in_browser Export" at bounding box center [1096, 263] width 75 height 26
